Goal: Information Seeking & Learning: Understand process/instructions

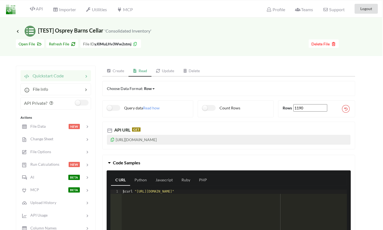
scroll to position [0, 1]
click at [60, 46] on span "Refresh File" at bounding box center [62, 44] width 27 height 5
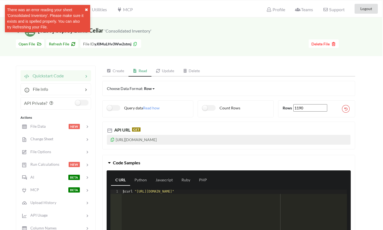
click at [87, 9] on button "✖" at bounding box center [86, 10] width 3 height 6
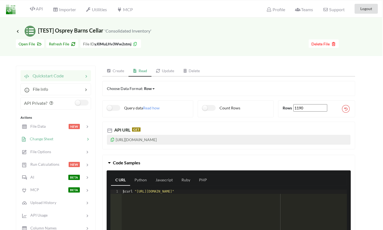
click at [42, 140] on span "Change Sheet" at bounding box center [40, 138] width 27 height 5
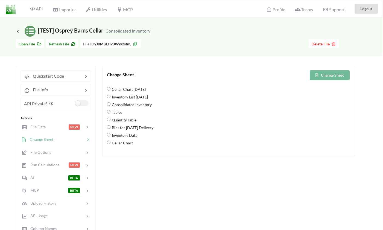
click at [66, 42] on span "Refresh File" at bounding box center [62, 44] width 27 height 5
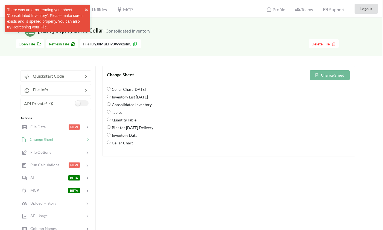
click at [339, 77] on button "Change Sheet" at bounding box center [330, 75] width 40 height 10
click at [51, 44] on span "Refresh File" at bounding box center [62, 44] width 27 height 5
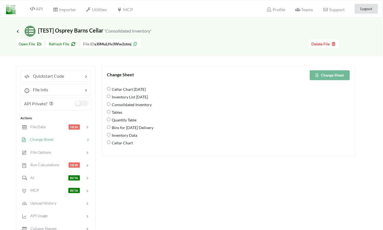
click at [107, 97] on 8\/21\/25 "Inventory List [DATE]" at bounding box center [109, 97] width 4 height 4
radio 8\/21\/25 "true"
click at [320, 77] on button "Change Sheet" at bounding box center [330, 75] width 40 height 10
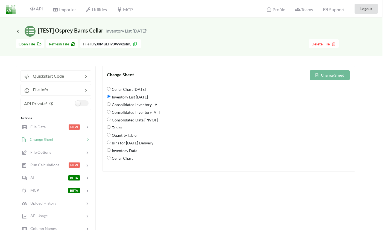
click at [60, 43] on span "Refresh File" at bounding box center [62, 44] width 27 height 5
click at [108, 120] on \ "Consolidated Data [PIVOT]" at bounding box center [109, 120] width 4 height 4
radio \ "true"
click at [321, 79] on button "Change Sheet" at bounding box center [330, 75] width 40 height 10
click at [48, 75] on span "Quickstart Code" at bounding box center [47, 75] width 34 height 5
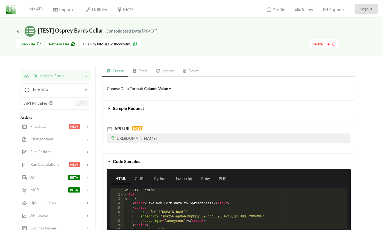
click at [141, 74] on link "Read" at bounding box center [139, 71] width 23 height 11
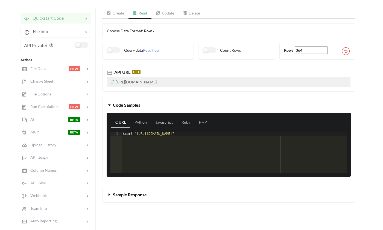
scroll to position [44, 1]
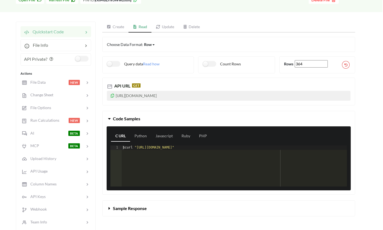
drag, startPoint x: 222, startPoint y: 95, endPoint x: 115, endPoint y: 95, distance: 106.7
click at [115, 95] on p "[URL][DOMAIN_NAME]" at bounding box center [229, 96] width 244 height 10
copy p "[URL][DOMAIN_NAME]"
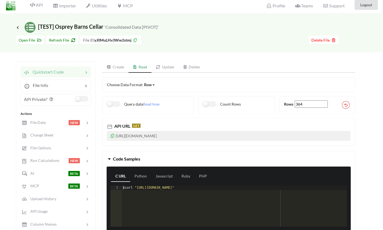
scroll to position [0, 1]
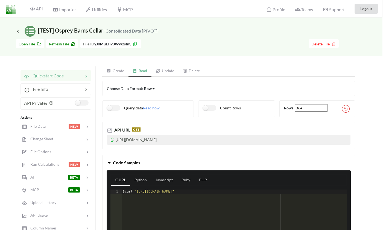
click at [146, 141] on p "[URL][DOMAIN_NAME]" at bounding box center [229, 140] width 244 height 10
click at [105, 139] on div "API URL GET [URL][DOMAIN_NAME]" at bounding box center [228, 135] width 253 height 27
click at [111, 139] on icon at bounding box center [112, 139] width 5 height 4
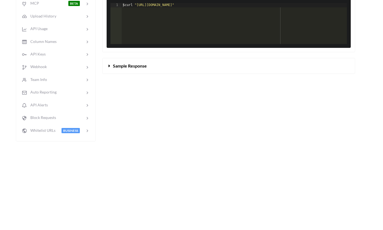
scroll to position [176, 1]
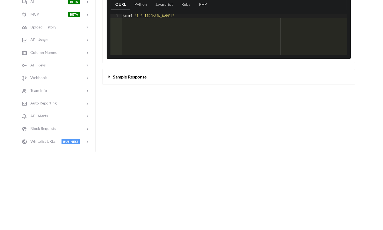
click at [118, 76] on span "Sample Response" at bounding box center [130, 76] width 34 height 5
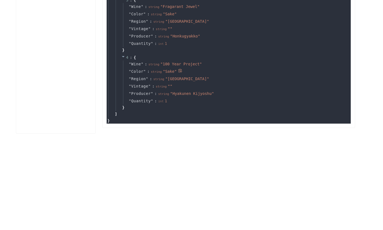
scroll to position [457, 1]
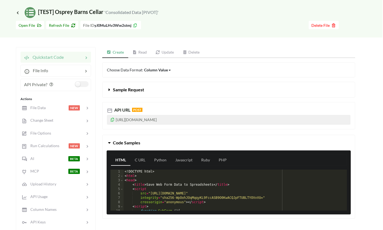
scroll to position [15, 1]
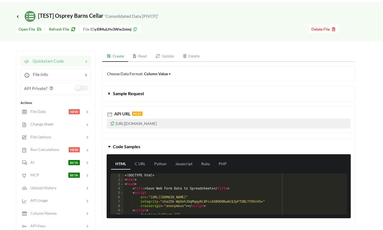
click at [140, 52] on link "Read" at bounding box center [139, 56] width 23 height 11
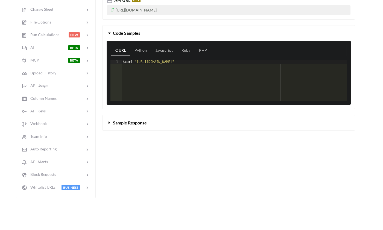
scroll to position [196, 1]
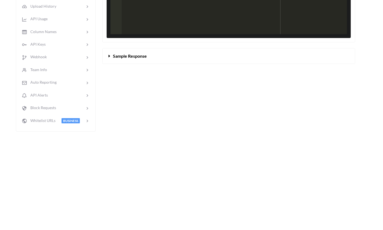
click at [116, 58] on span "Sample Response" at bounding box center [130, 55] width 34 height 5
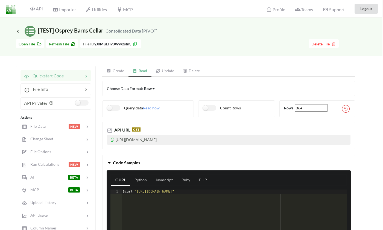
scroll to position [0, 1]
click at [59, 44] on span "Refresh File" at bounding box center [62, 44] width 27 height 5
type input "363"
click at [65, 42] on span "Refresh File" at bounding box center [62, 44] width 27 height 5
click at [151, 111] on div "Query data Read how" at bounding box center [148, 108] width 92 height 17
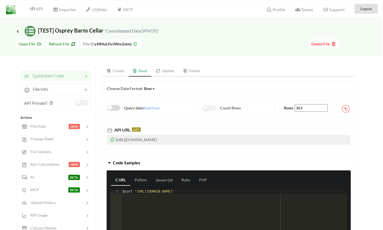
click at [111, 109] on label "Query data" at bounding box center [125, 108] width 36 height 6
click at [231, 140] on p "https://api.apispreadsheets.com/data/yJ0MuLHv3Ww2stmj/?query=select * from yJ0M…" at bounding box center [229, 140] width 244 height 10
drag, startPoint x: 231, startPoint y: 139, endPoint x: 334, endPoint y: 139, distance: 102.9
click at [334, 139] on p "https://api.apispreadsheets.com/data/yJ0MuLHv3Ww2stmj/?query=select * from yJ0M…" at bounding box center [229, 140] width 244 height 10
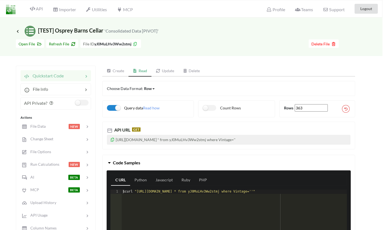
drag, startPoint x: 323, startPoint y: 139, endPoint x: 308, endPoint y: 141, distance: 14.6
click at [309, 141] on p "https://api.apispreadsheets.com/data/yJ0MuLHv3Ww2stmj/?query=select * from yJ0M…" at bounding box center [229, 140] width 244 height 10
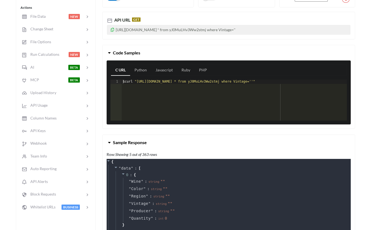
scroll to position [111, 1]
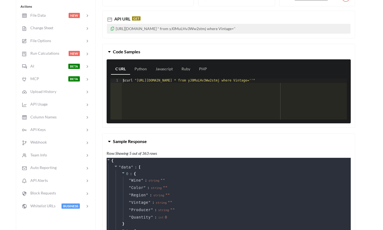
click at [264, 30] on p "https://api.apispreadsheets.com/data/yJ0MuLHv3Ww2stmj/?query=select * from yJ0M…" at bounding box center [229, 29] width 244 height 10
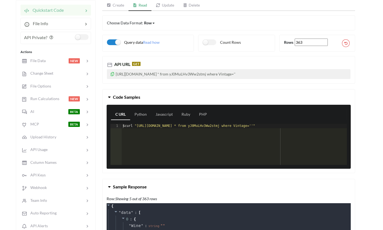
scroll to position [56, 1]
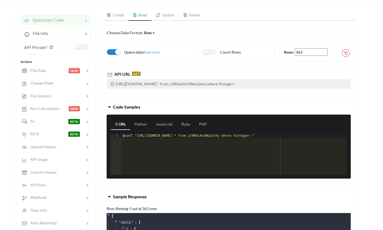
click at [127, 76] on span "API URL" at bounding box center [121, 73] width 17 height 5
click at [141, 136] on div "$ curl "https://api.apispreadsheets.com/data/yJ0MuLHv3Ww2stmj/?query=select * f…" at bounding box center [238, 159] width 233 height 50
drag, startPoint x: 146, startPoint y: 136, endPoint x: 197, endPoint y: 136, distance: 50.6
click at [197, 136] on div "$ curl "https://api.apispreadsheets.com/data/yJ0MuLHv3Ww2stmj/?query=select * f…" at bounding box center [238, 159] width 233 height 50
click at [118, 52] on label "Query data" at bounding box center [125, 52] width 36 height 6
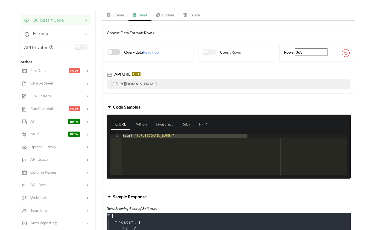
click at [112, 52] on label "Query data" at bounding box center [125, 52] width 36 height 6
checkbox input "true"
click at [242, 135] on div "$ curl "https://api.apispreadsheets.com/data/yJ0MuLHv3Ww2stmj/?query=select * f…" at bounding box center [230, 159] width 233 height 50
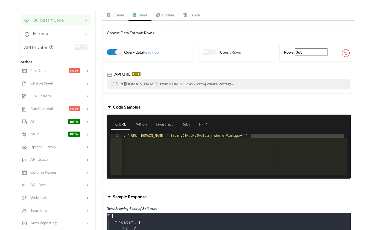
drag, startPoint x: 251, startPoint y: 135, endPoint x: 343, endPoint y: 137, distance: 92.2
click at [343, 137] on div "$ curl "https://api.apispreadsheets.com/data/yJ0MuLHv3Ww2stmj/?query=select * f…" at bounding box center [230, 159] width 233 height 50
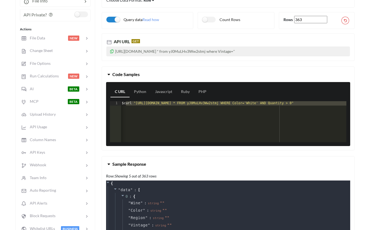
scroll to position [0, 47]
click at [223, 104] on div "$ curl "https://api.apispreadsheets.com/data/yJ0MuLHv3Ww2stmj/?query=SELECT * F…" at bounding box center [210, 126] width 272 height 50
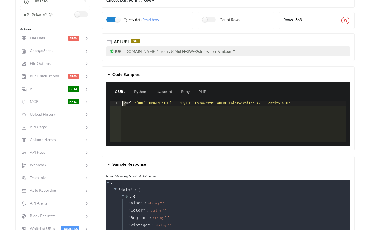
scroll to position [0, 45]
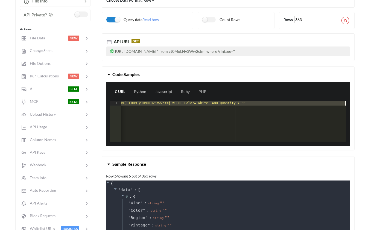
drag, startPoint x: 126, startPoint y: 104, endPoint x: 372, endPoint y: 104, distance: 246.5
click at [372, 104] on div "Icon Link [TEST] Osprey Barns Cellar 'Consolidated Data [PIVOT]' Go To Files pa…" at bounding box center [190, 218] width 383 height 579
click at [116, 20] on label "Query data" at bounding box center [124, 20] width 36 height 6
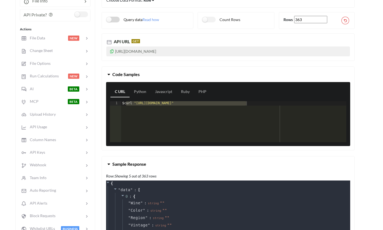
click at [116, 20] on label "Query data" at bounding box center [124, 20] width 36 height 6
checkbox input "true"
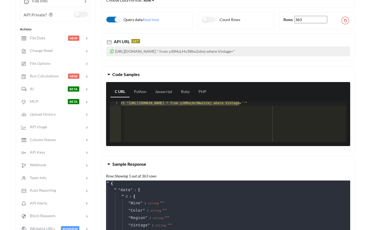
scroll to position [0, 7]
click at [208, 101] on div "$ curl "https://api.apispreadsheets.com/data/yJ0MuLHv3Ww2stmj/?query=select * f…" at bounding box center [230, 126] width 233 height 50
click at [45, 152] on div at bounding box center [65, 152] width 40 height 6
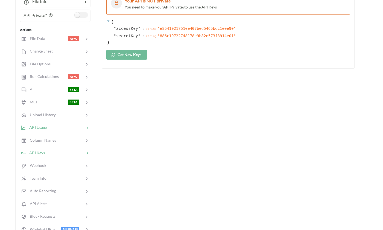
click at [37, 124] on div "API Usage" at bounding box center [55, 127] width 72 height 13
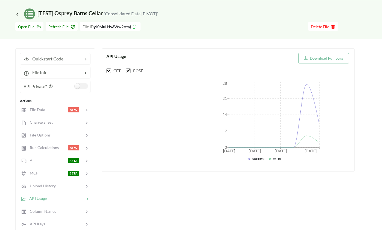
scroll to position [11, 1]
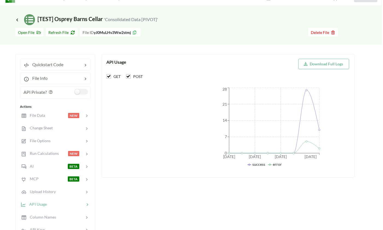
click at [335, 66] on button "Download Full Logs" at bounding box center [323, 64] width 51 height 10
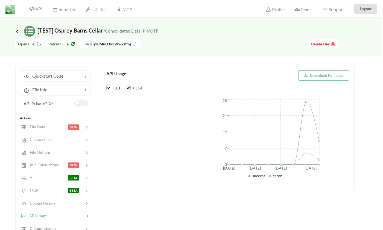
scroll to position [0, 1]
click at [9, 11] on img at bounding box center [10, 10] width 10 height 10
click at [279, 11] on span "Profile" at bounding box center [275, 10] width 19 height 7
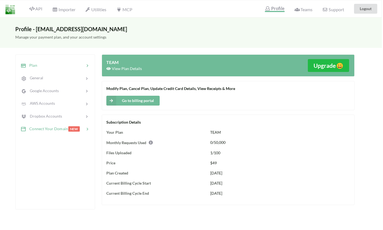
click at [48, 127] on span "Connect Your Domain" at bounding box center [47, 128] width 42 height 5
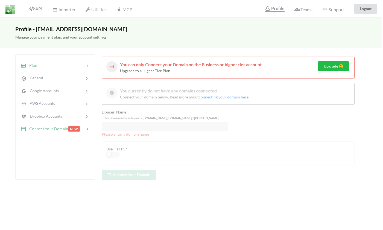
click at [36, 66] on span "Plan" at bounding box center [31, 65] width 11 height 5
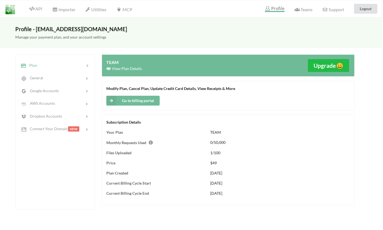
click at [124, 103] on button "Go to billing portal" at bounding box center [132, 101] width 53 height 10
click at [34, 7] on icon at bounding box center [32, 9] width 5 height 4
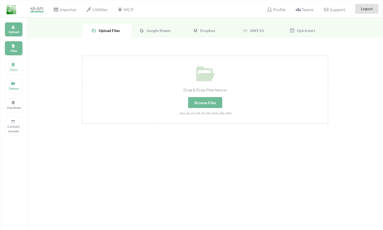
click at [19, 50] on p "Files" at bounding box center [13, 50] width 13 height 5
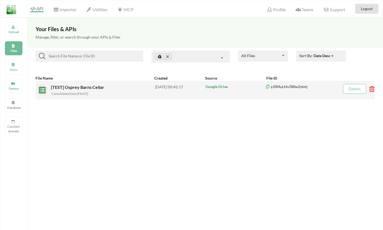
click at [69, 87] on span "[TEST] Osprey Barns Cellar" at bounding box center [78, 87] width 54 height 5
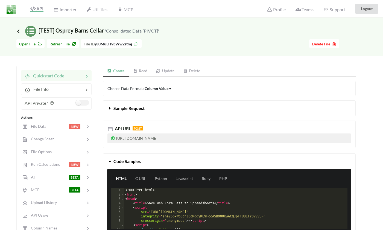
click at [20, 32] on icon at bounding box center [18, 31] width 5 height 4
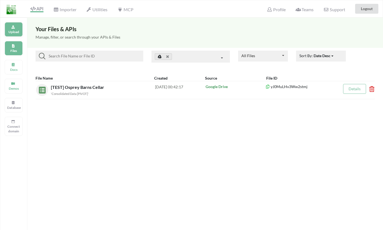
click at [16, 33] on p "Upload" at bounding box center [13, 32] width 13 height 5
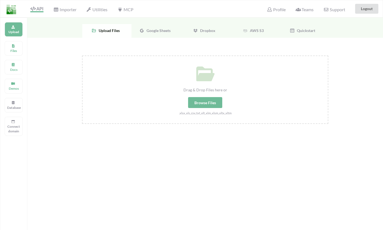
click at [151, 37] on div "Google Sheets" at bounding box center [156, 31] width 49 height 14
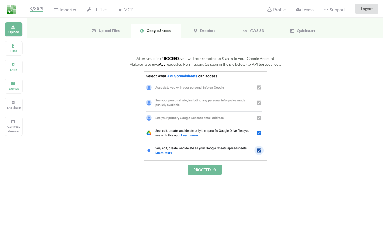
click at [213, 170] on button "PROCEED" at bounding box center [205, 170] width 34 height 10
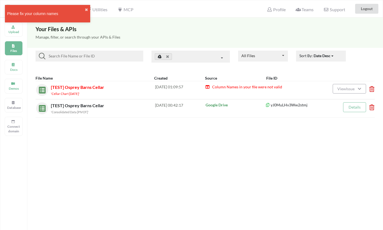
click at [79, 85] on span "[TEST] Osprey Barns Cellar" at bounding box center [77, 87] width 53 height 5
click at [353, 91] on span "View Issue" at bounding box center [347, 88] width 19 height 5
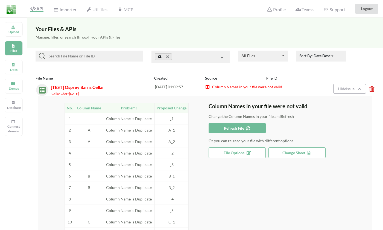
click at [288, 151] on span "Change Sheet" at bounding box center [297, 152] width 29 height 5
